Goal: Task Accomplishment & Management: Manage account settings

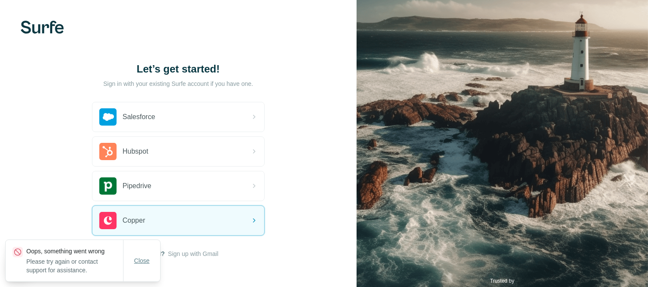
click at [140, 259] on span "Close" at bounding box center [142, 260] width 16 height 9
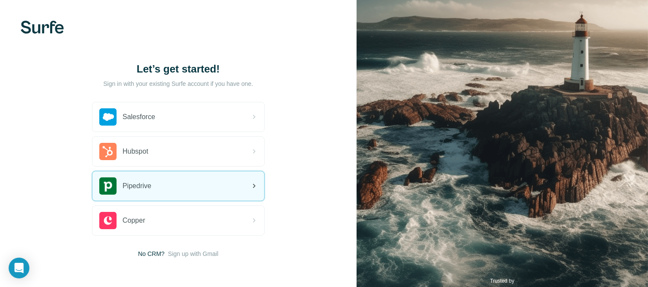
click at [171, 196] on div "Pipedrive" at bounding box center [178, 185] width 172 height 29
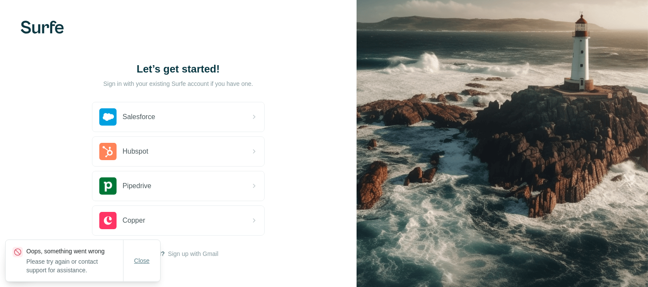
click at [140, 265] on span "Close" at bounding box center [142, 260] width 16 height 9
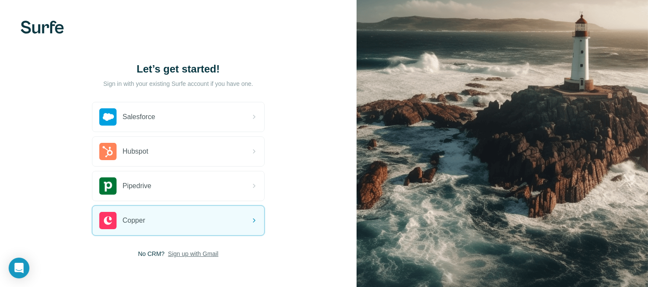
click at [205, 256] on span "Sign up with Gmail" at bounding box center [193, 254] width 51 height 9
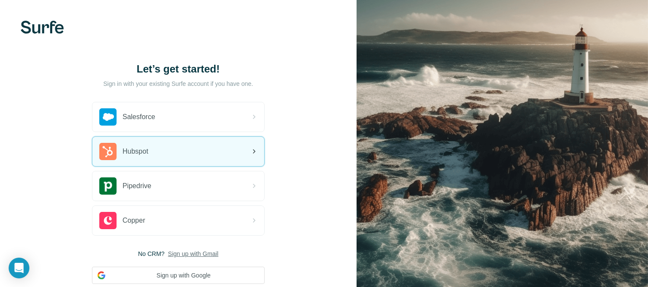
scroll to position [59, 0]
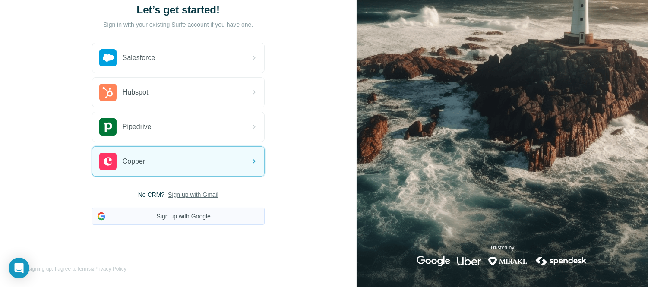
click at [188, 214] on button "Sign up with Google" at bounding box center [178, 216] width 173 height 17
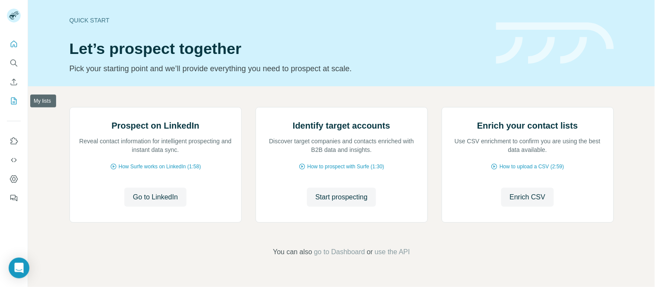
click at [13, 100] on icon "My lists" at bounding box center [13, 101] width 9 height 9
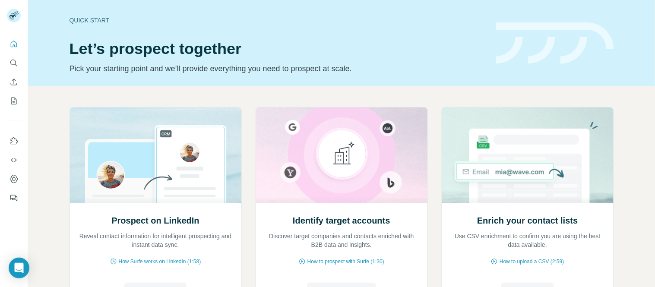
click at [10, 9] on rect at bounding box center [14, 16] width 14 height 14
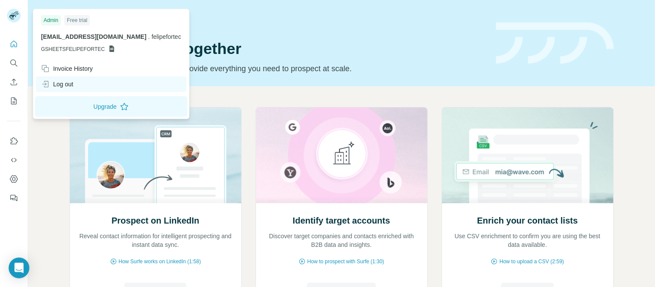
click at [81, 79] on div "Log out" at bounding box center [111, 84] width 151 height 16
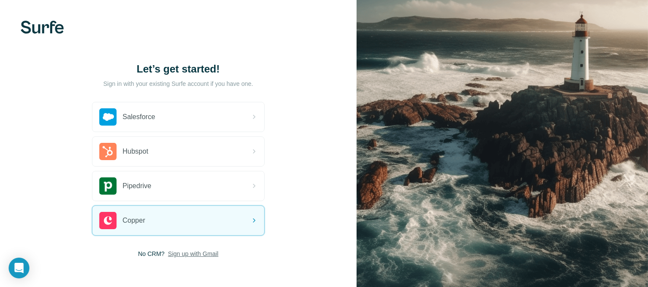
click at [197, 251] on span "Sign up with Gmail" at bounding box center [193, 254] width 51 height 9
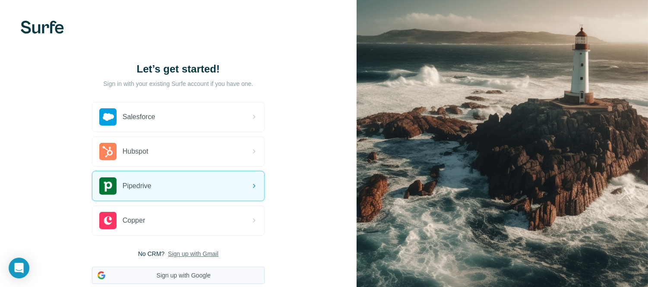
scroll to position [59, 0]
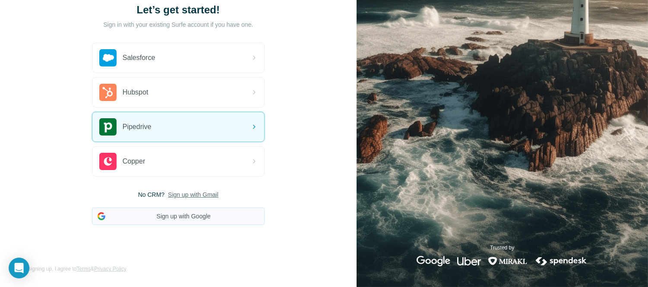
click at [187, 222] on button "Sign up with Google" at bounding box center [178, 216] width 173 height 17
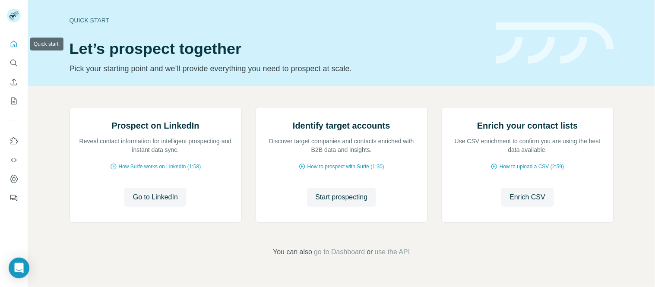
click at [15, 48] on button "Quick start" at bounding box center [14, 44] width 14 height 16
click at [14, 98] on icon "My lists" at bounding box center [15, 101] width 4 height 6
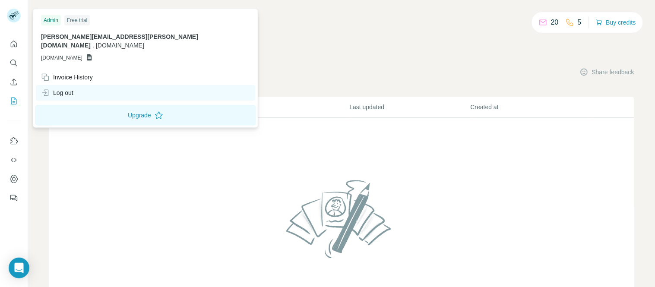
click at [68, 88] on div "Log out" at bounding box center [57, 92] width 32 height 9
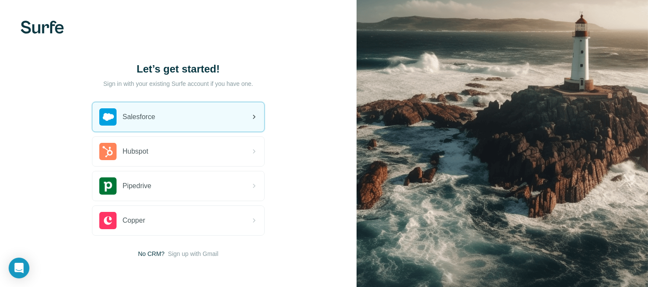
scroll to position [33, 0]
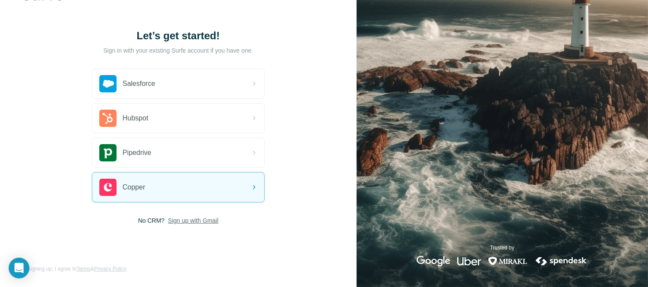
click at [205, 221] on span "Sign up with Gmail" at bounding box center [193, 220] width 51 height 9
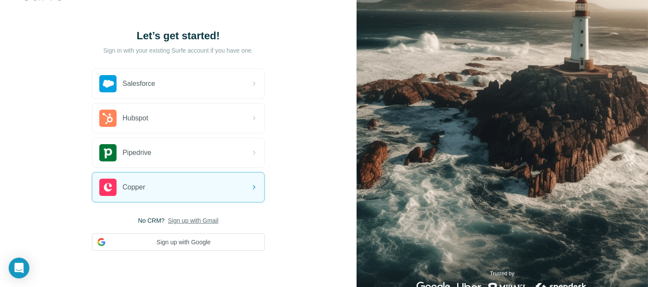
click at [294, 161] on div "Let’s get started! Sign in with your existing Surfe account if you have one. Sa…" at bounding box center [178, 140] width 357 height 346
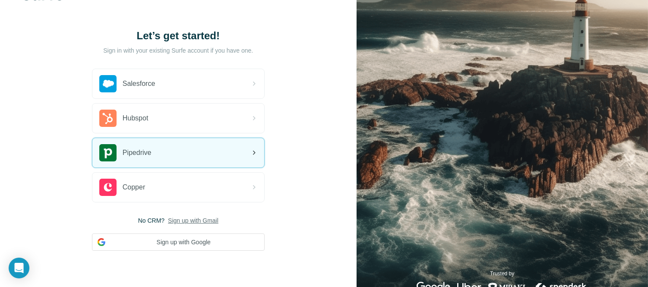
click at [170, 143] on div "Pipedrive" at bounding box center [178, 152] width 172 height 29
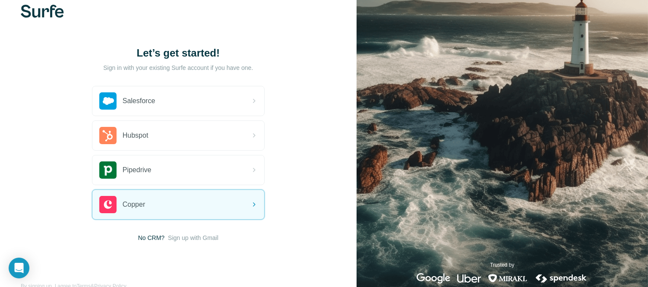
scroll to position [16, 0]
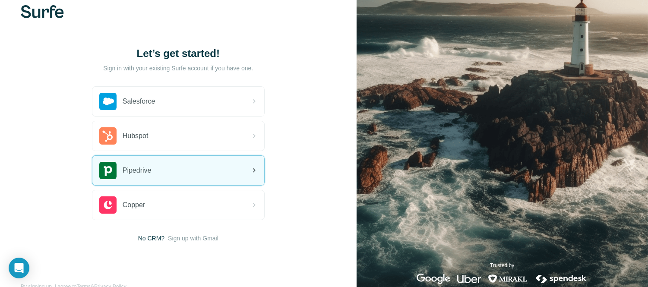
click at [170, 163] on div "Pipedrive" at bounding box center [178, 170] width 172 height 29
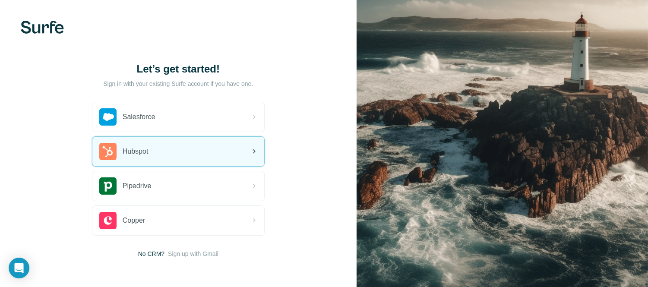
scroll to position [33, 0]
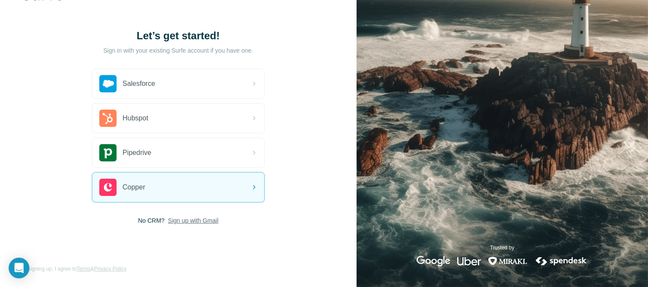
click at [188, 218] on span "Sign up with Gmail" at bounding box center [193, 220] width 51 height 9
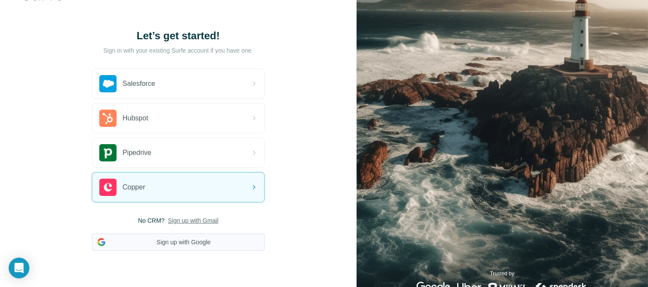
click at [193, 238] on button "Sign up with Google" at bounding box center [178, 242] width 173 height 17
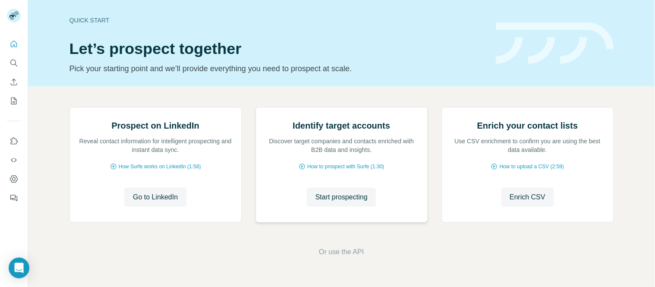
scroll to position [85, 0]
click at [18, 100] on button "My lists" at bounding box center [14, 101] width 14 height 16
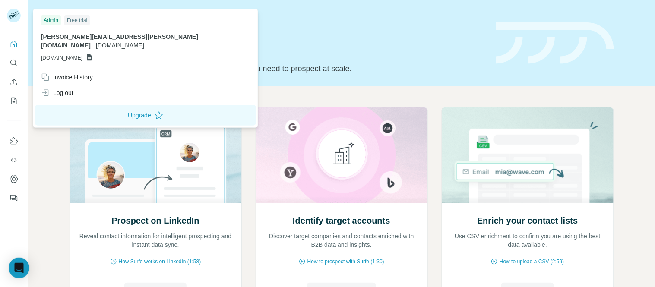
click at [16, 12] on rect at bounding box center [14, 16] width 14 height 14
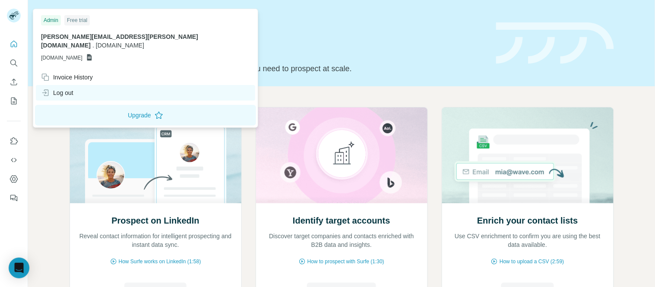
click at [68, 88] on div "Log out" at bounding box center [57, 92] width 32 height 9
click at [93, 88] on div "Log out" at bounding box center [145, 93] width 219 height 16
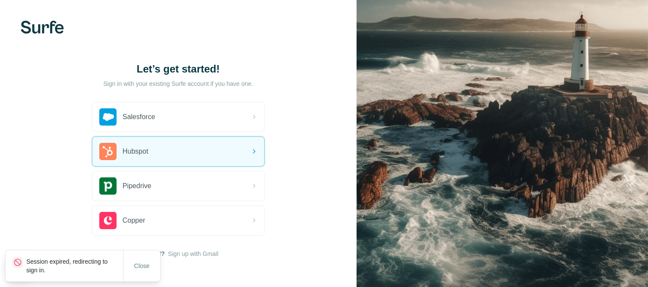
scroll to position [33, 0]
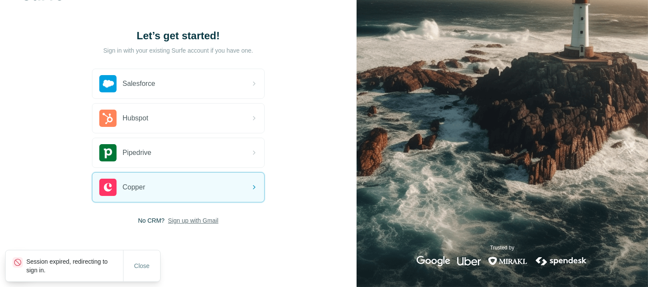
click at [178, 221] on span "Sign up with Gmail" at bounding box center [193, 220] width 51 height 9
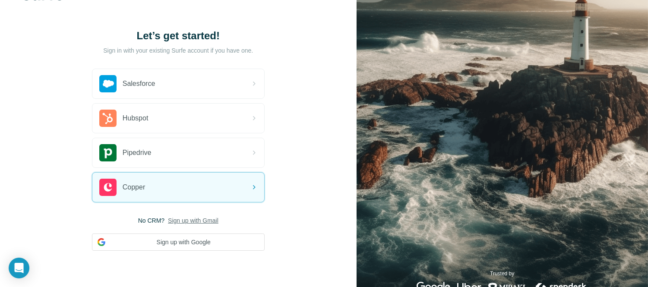
scroll to position [59, 0]
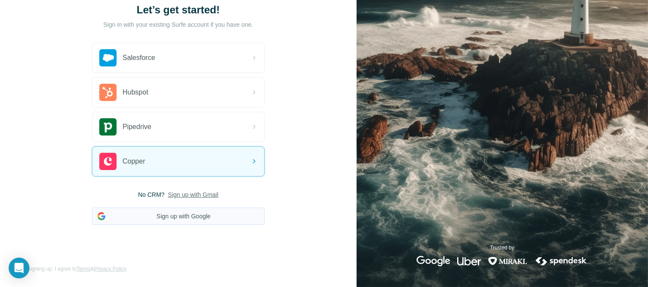
click at [210, 213] on button "Sign up with Google" at bounding box center [178, 216] width 173 height 17
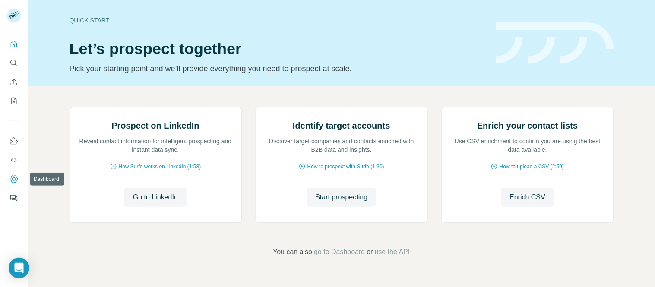
click at [16, 178] on icon "Dashboard" at bounding box center [13, 179] width 9 height 9
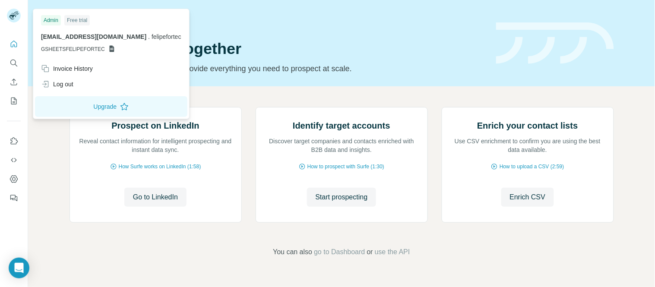
click at [16, 19] on rect at bounding box center [14, 16] width 14 height 14
click at [68, 89] on div "Log out" at bounding box center [111, 84] width 151 height 16
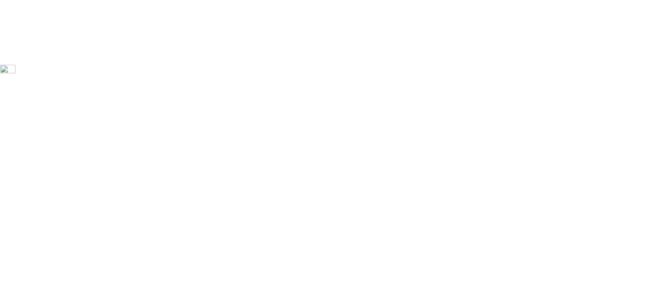
click at [70, 86] on html at bounding box center [324, 50] width 648 height 101
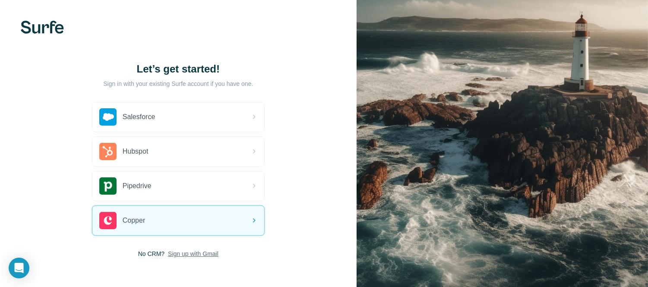
click at [202, 253] on span "Sign up with Gmail" at bounding box center [193, 254] width 51 height 9
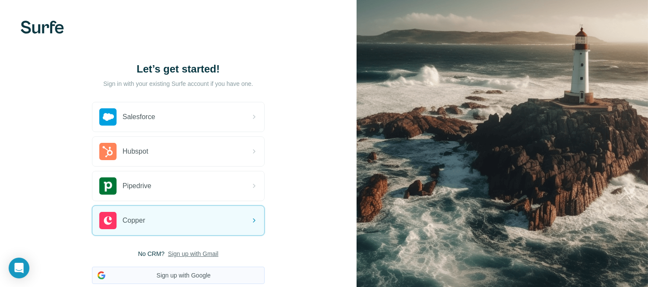
click at [202, 275] on button "Sign up with Google" at bounding box center [178, 275] width 173 height 17
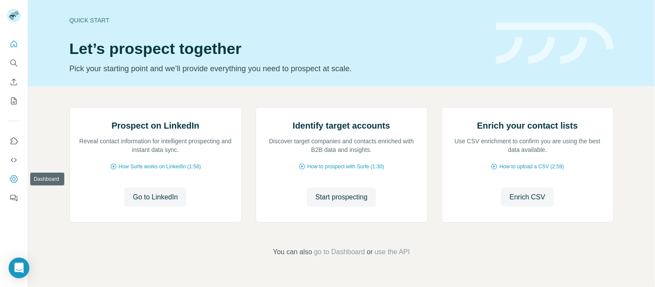
click at [11, 179] on icon "Dashboard" at bounding box center [13, 179] width 9 height 9
